Goal: Find specific page/section: Find specific page/section

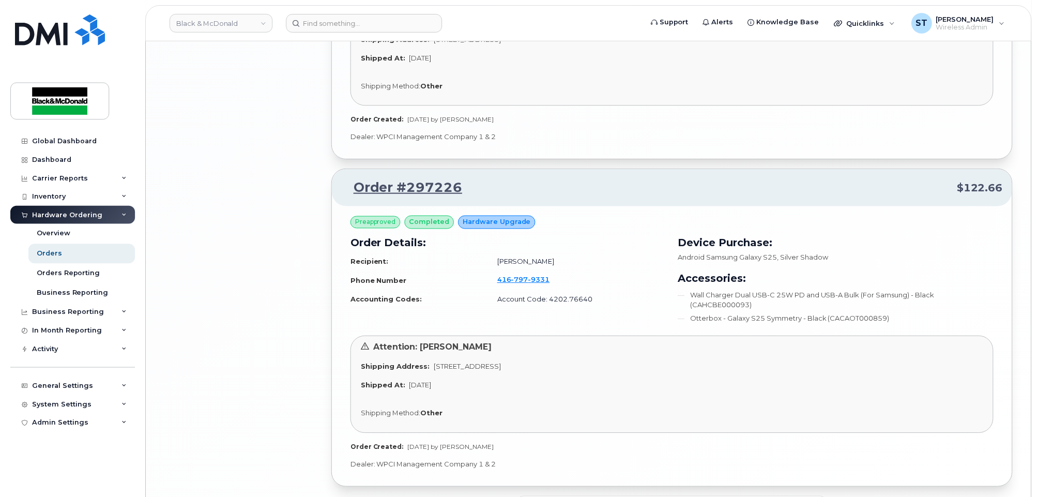
scroll to position [2260, 0]
click at [385, 22] on input at bounding box center [364, 23] width 157 height 19
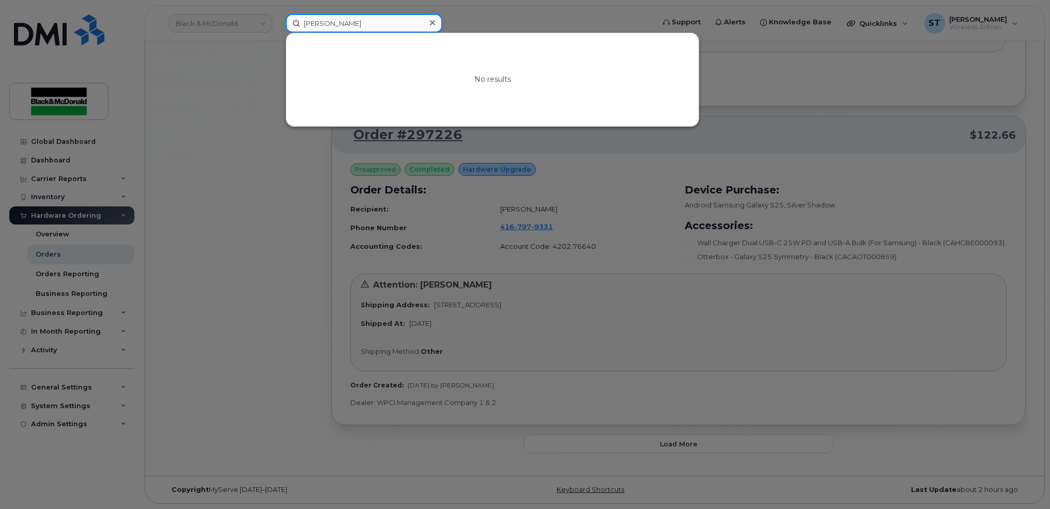
click at [347, 23] on input "juliana" at bounding box center [364, 23] width 157 height 19
type input "j"
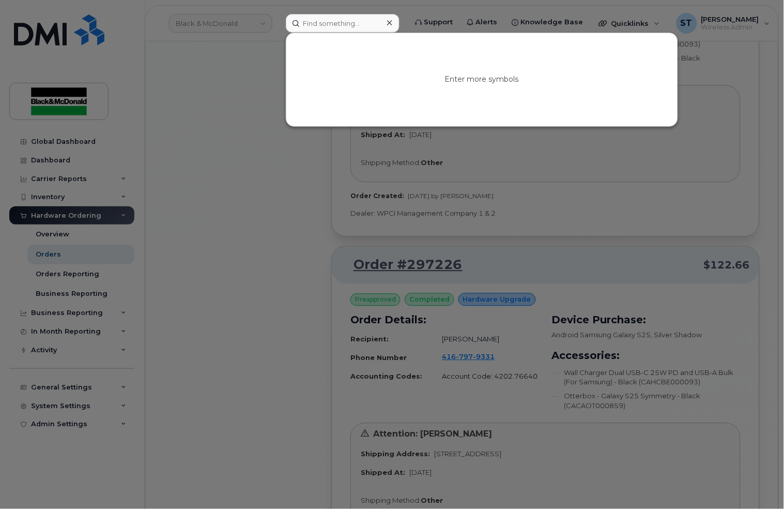
click at [261, 316] on div at bounding box center [392, 254] width 784 height 509
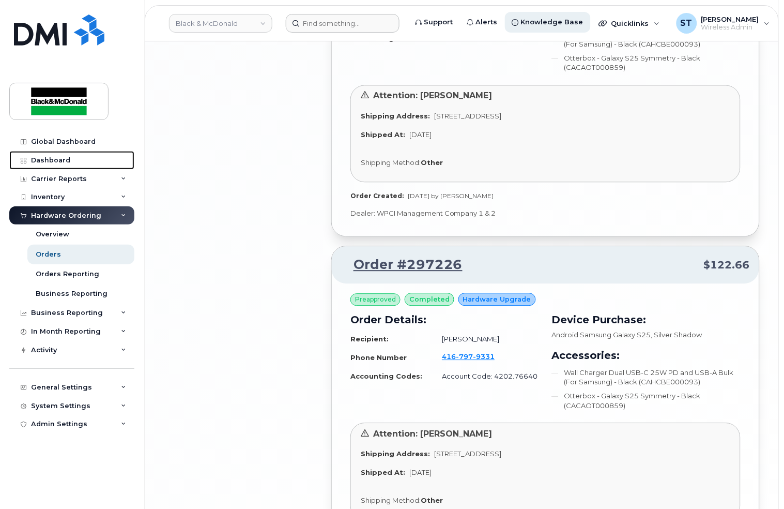
click at [53, 159] on div "Dashboard" at bounding box center [50, 160] width 39 height 8
